Goal: Task Accomplishment & Management: Complete application form

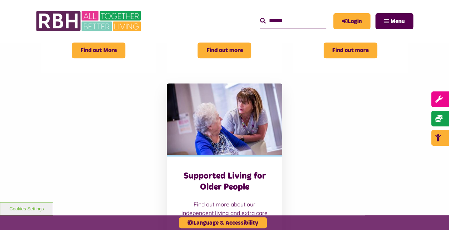
scroll to position [536, 0]
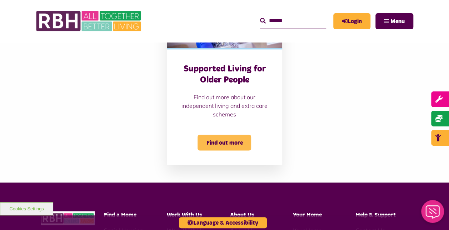
click at [223, 148] on span "Find out more" at bounding box center [225, 143] width 54 height 16
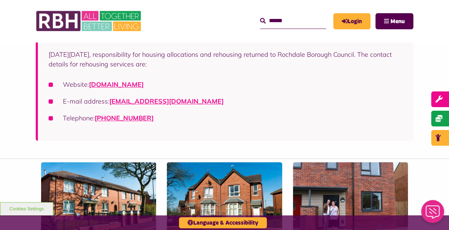
scroll to position [107, 0]
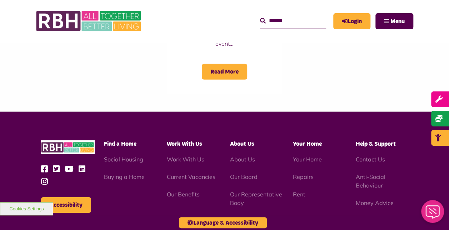
scroll to position [1037, 0]
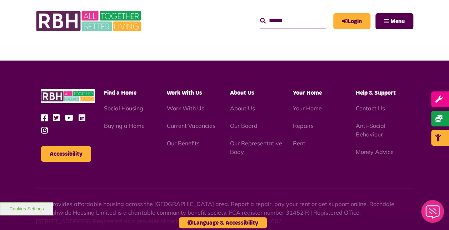
click at [192, 90] on span "Work With Us" at bounding box center [184, 93] width 35 height 6
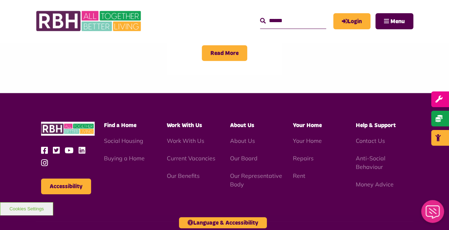
scroll to position [965, 0]
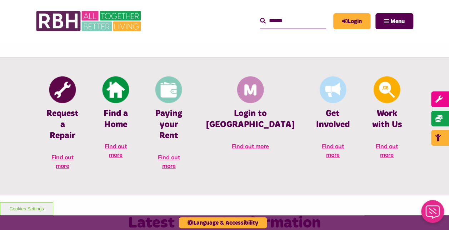
scroll to position [286, 0]
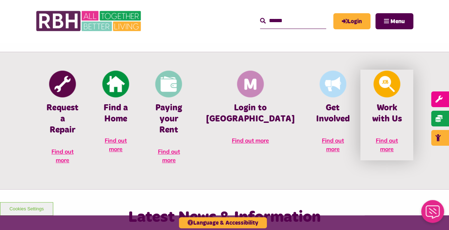
click at [375, 83] on img at bounding box center [387, 83] width 27 height 27
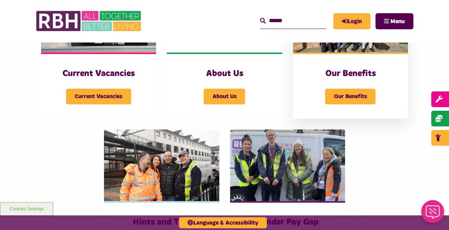
scroll to position [107, 0]
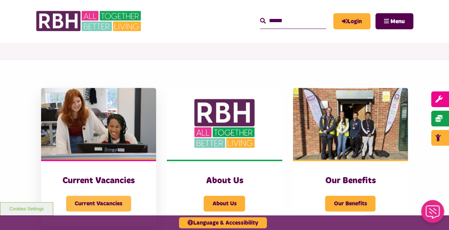
click at [92, 203] on span "Current Vacancies" at bounding box center [98, 204] width 65 height 16
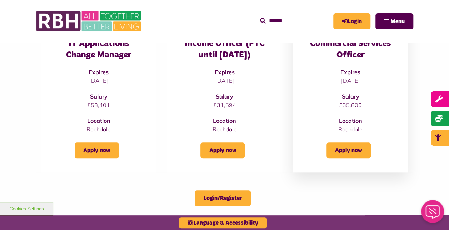
scroll to position [322, 0]
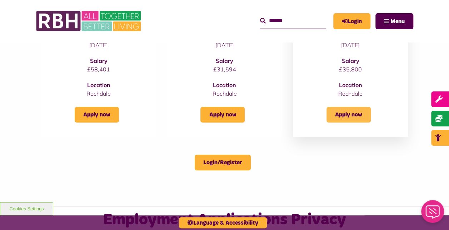
click at [351, 123] on link "Apply now" at bounding box center [349, 115] width 44 height 16
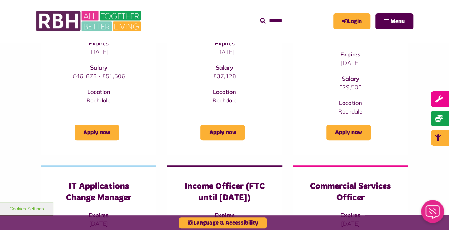
scroll to position [107, 0]
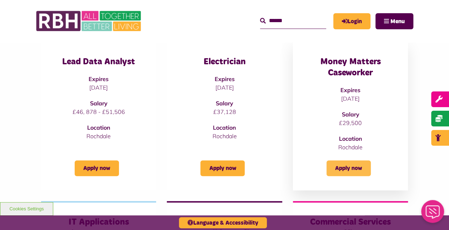
click at [356, 167] on link "Apply now" at bounding box center [349, 169] width 44 height 16
